Goal: Information Seeking & Learning: Check status

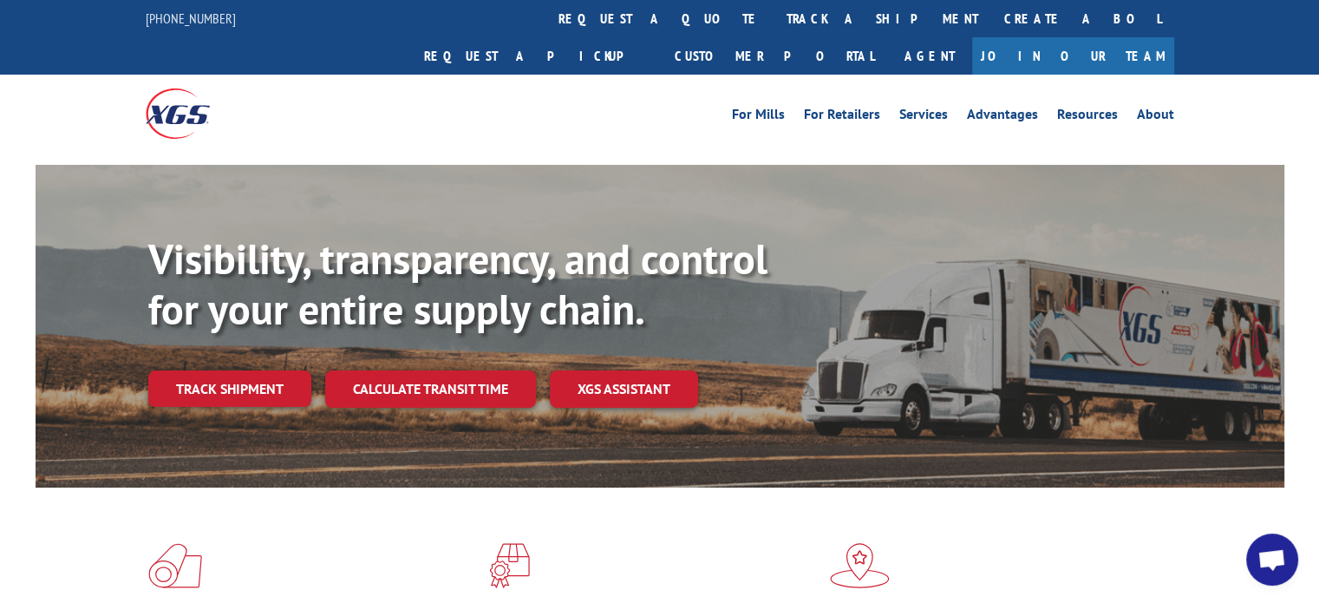
click at [211, 370] on link "Track shipment" at bounding box center [229, 388] width 163 height 36
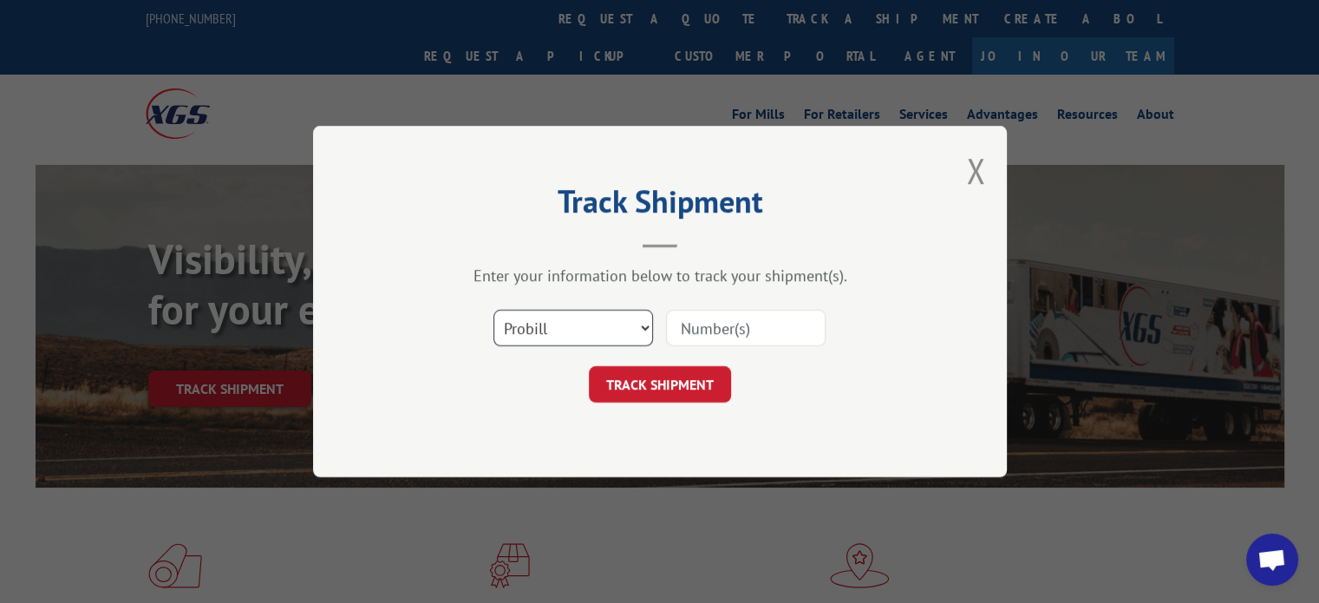
click at [646, 330] on select "Select category... Probill BOL PO" at bounding box center [573, 328] width 160 height 36
select select "bol"
click at [493, 310] on select "Select category... Probill BOL PO" at bounding box center [573, 328] width 160 height 36
click at [766, 332] on input at bounding box center [746, 328] width 160 height 36
type input "6003643"
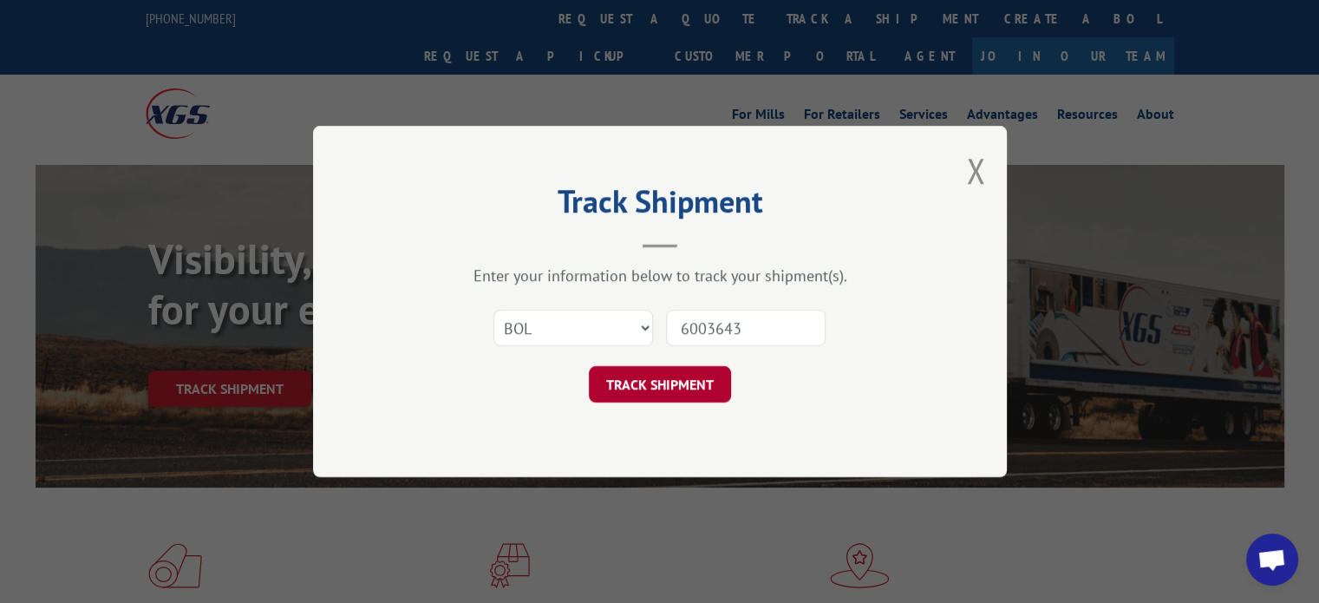
click at [673, 381] on button "TRACK SHIPMENT" at bounding box center [660, 384] width 142 height 36
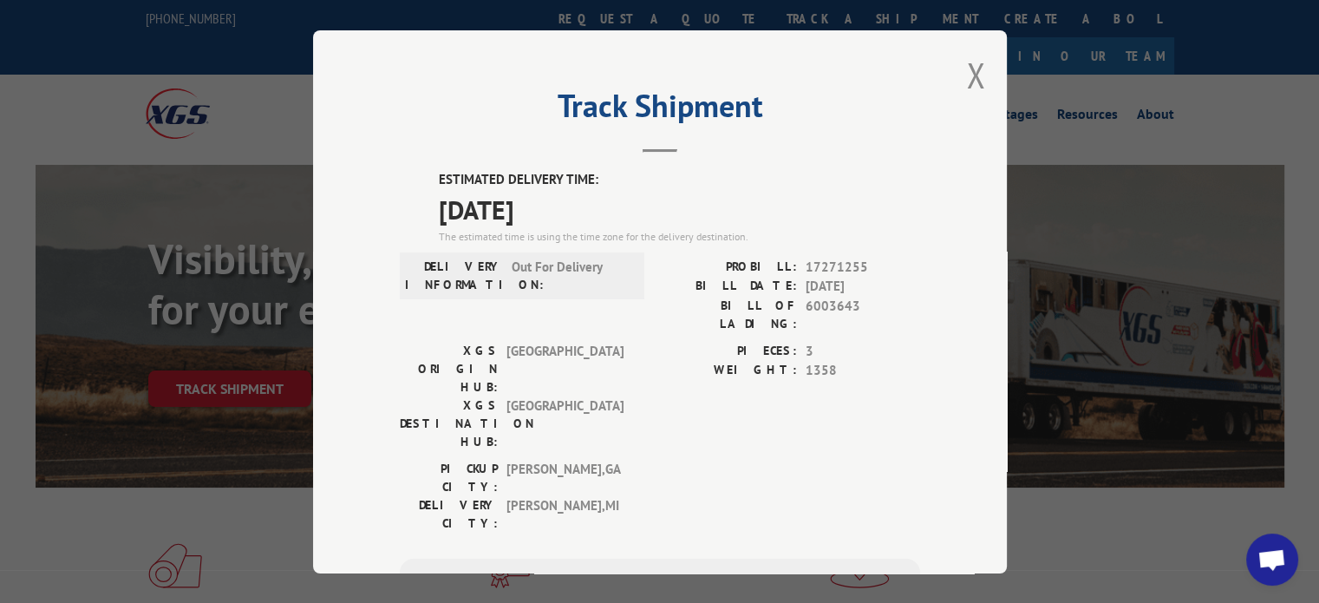
click at [955, 84] on div "Track Shipment ESTIMATED DELIVERY TIME: 09/03/2025 The estimated time is using …" at bounding box center [660, 301] width 694 height 543
click at [974, 72] on button "Close modal" at bounding box center [975, 75] width 19 height 46
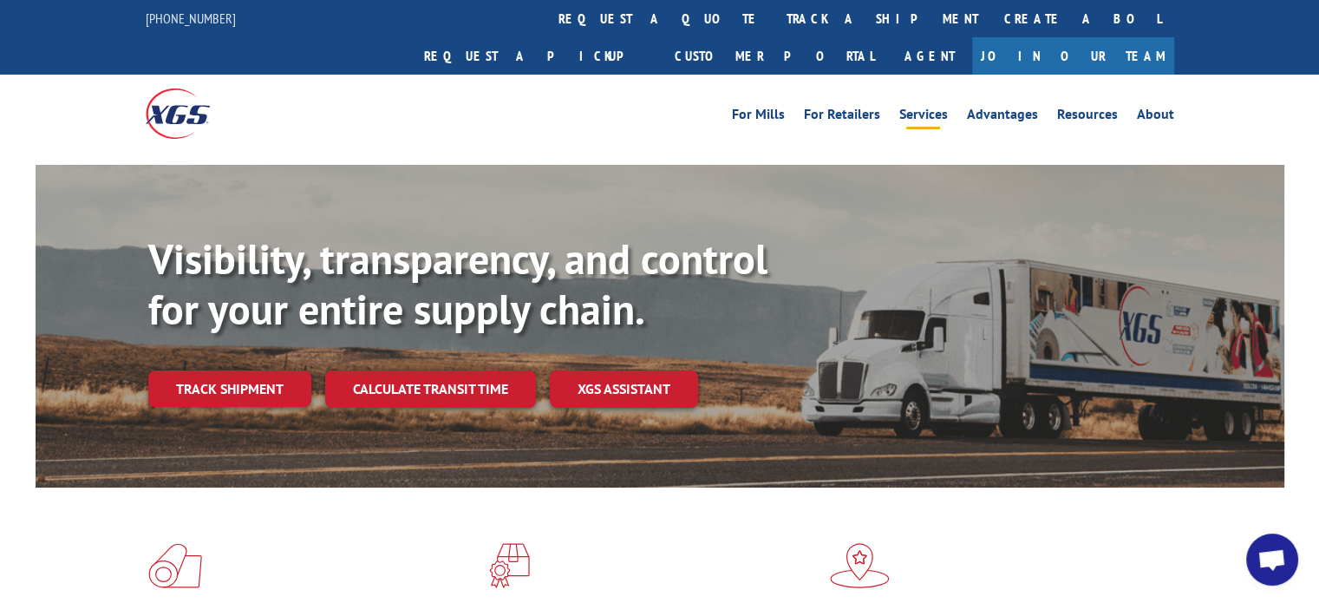
click at [940, 108] on link "Services" at bounding box center [923, 117] width 49 height 19
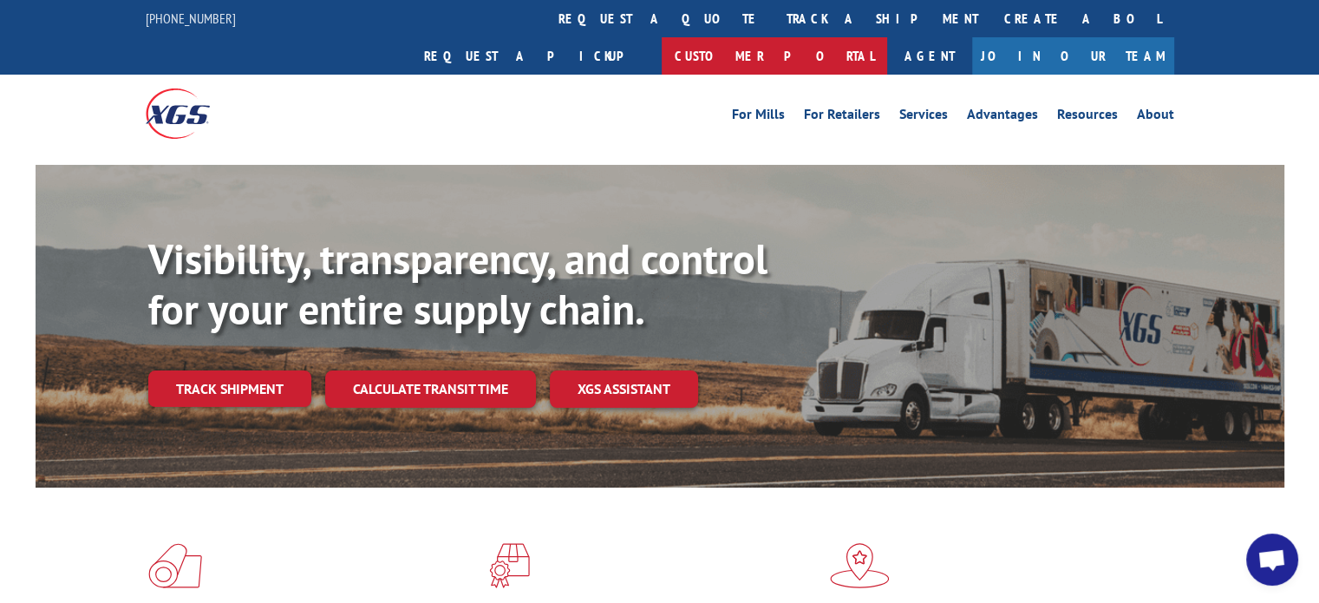
click at [887, 37] on link "Customer Portal" at bounding box center [774, 55] width 225 height 37
